Goal: Information Seeking & Learning: Learn about a topic

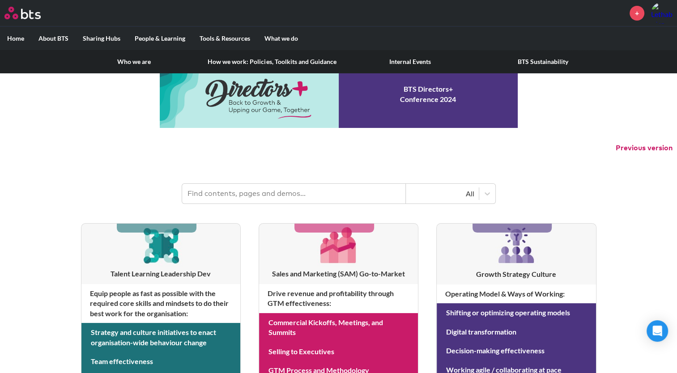
click at [238, 62] on link "How we work: Policies, Toolkits and Guidance" at bounding box center [272, 61] width 143 height 23
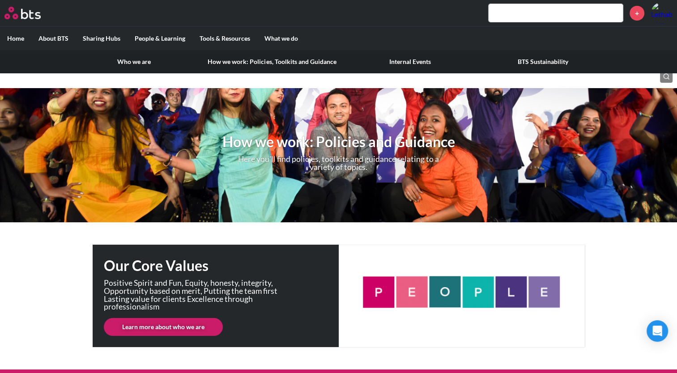
click at [61, 38] on label "About BTS" at bounding box center [53, 38] width 44 height 23
click at [0, 0] on input "About BTS" at bounding box center [0, 0] width 0 height 0
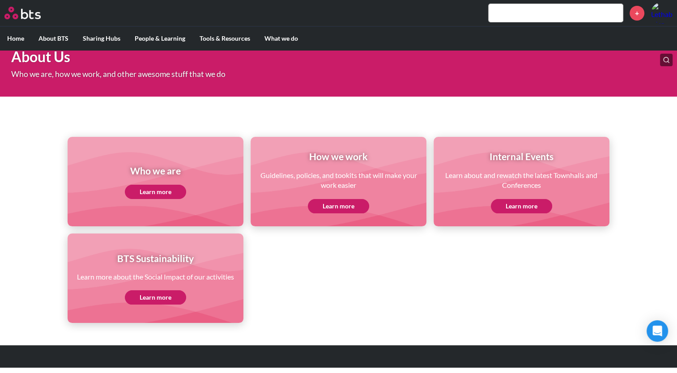
scroll to position [55, 0]
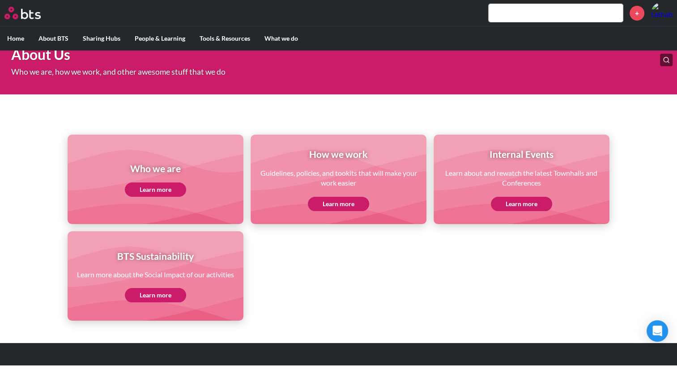
click at [144, 296] on link "Learn more" at bounding box center [155, 295] width 61 height 14
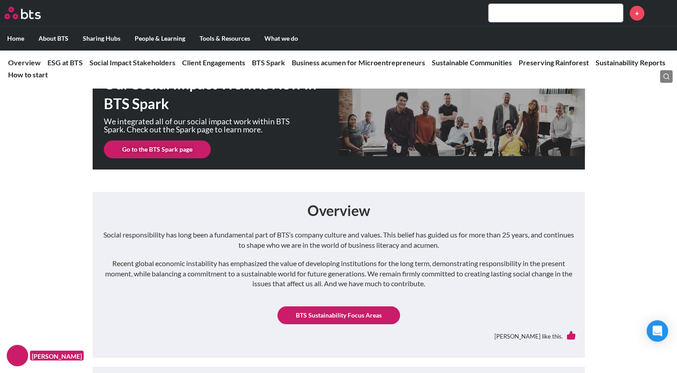
scroll to position [179, 0]
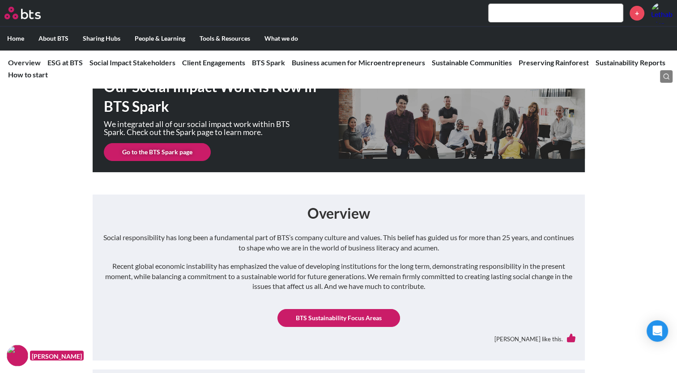
click at [347, 320] on link "BTS Sustainability Focus Areas" at bounding box center [338, 318] width 123 height 18
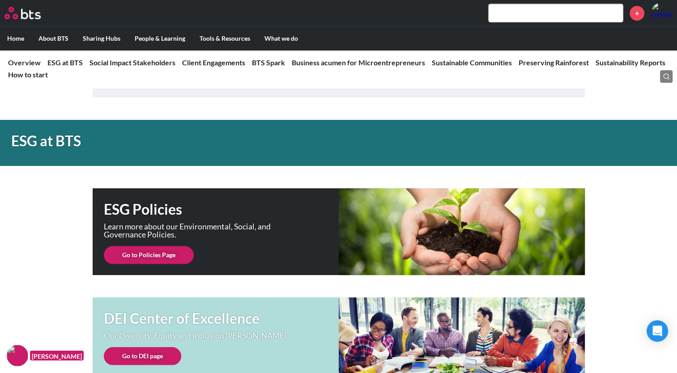
scroll to position [671, 0]
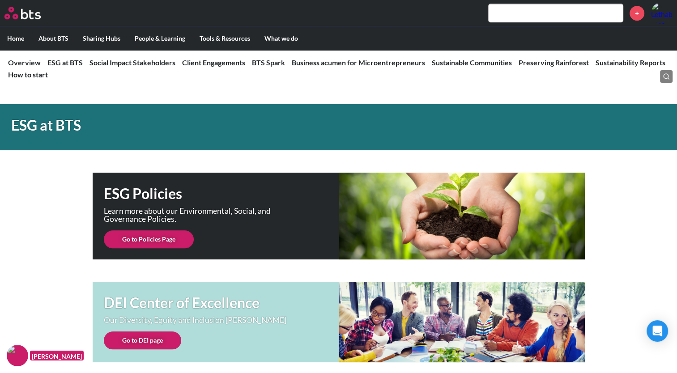
click at [116, 241] on link "Go to Policies Page" at bounding box center [149, 239] width 90 height 18
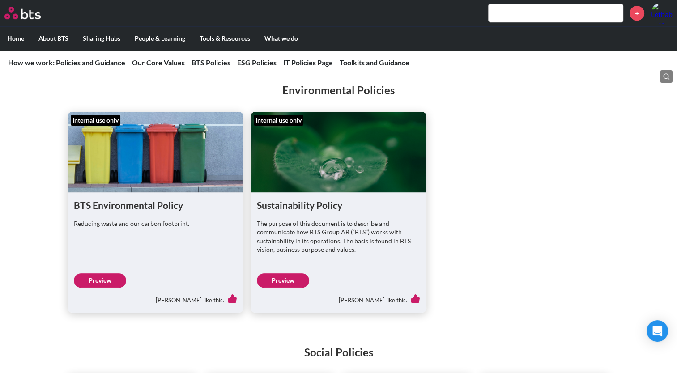
scroll to position [537, 0]
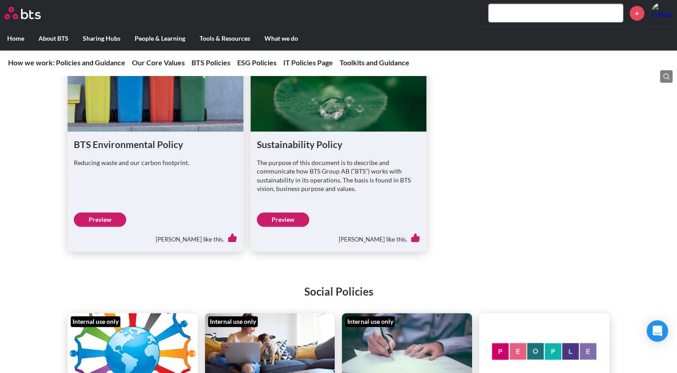
click at [283, 218] on link "Preview" at bounding box center [283, 220] width 52 height 14
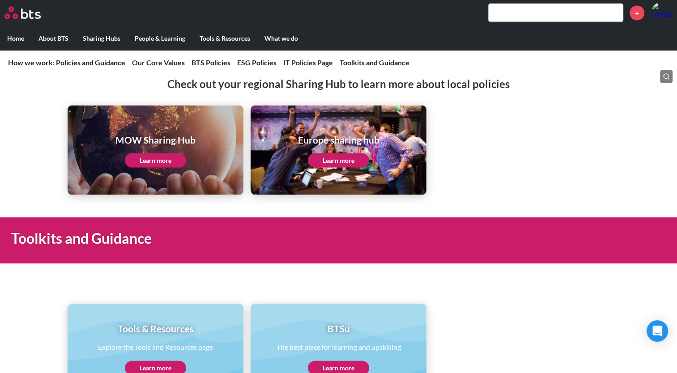
scroll to position [1707, 0]
